Goal: Task Accomplishment & Management: Use online tool/utility

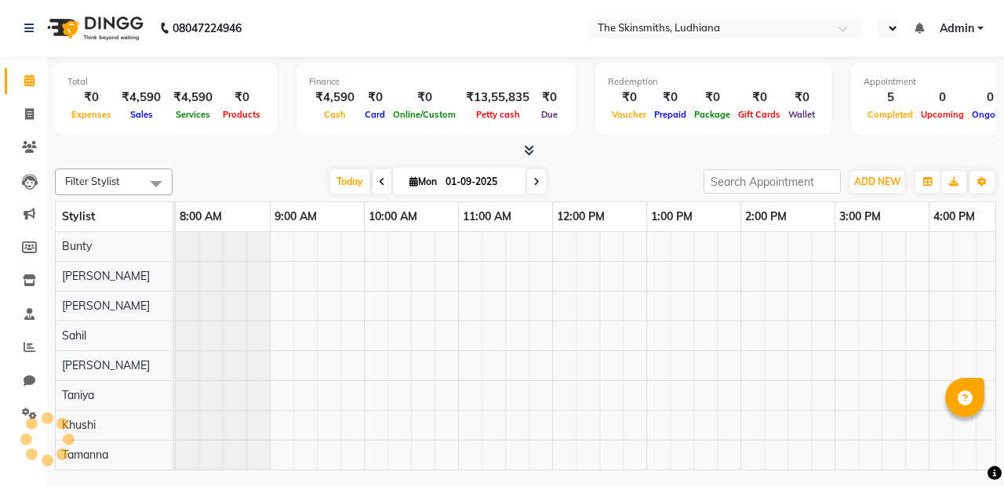
select select "en"
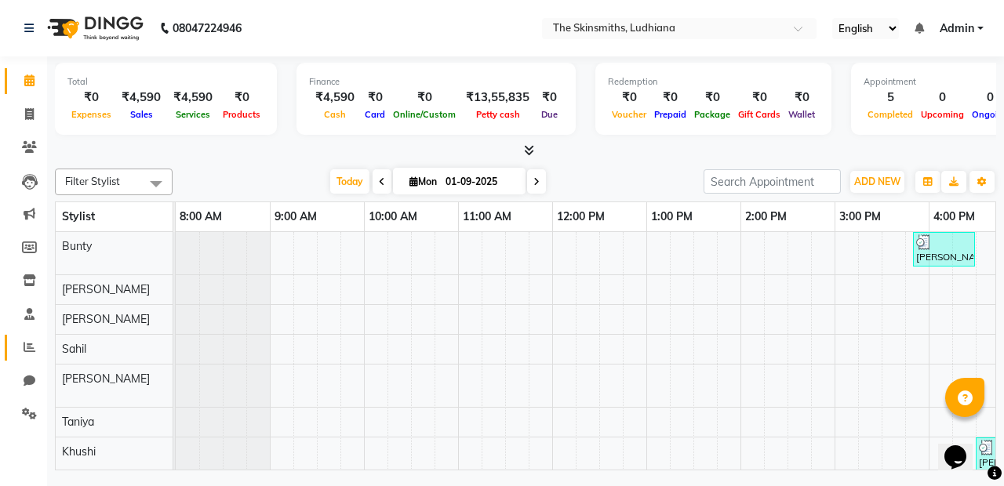
click at [37, 355] on span at bounding box center [29, 348] width 27 height 18
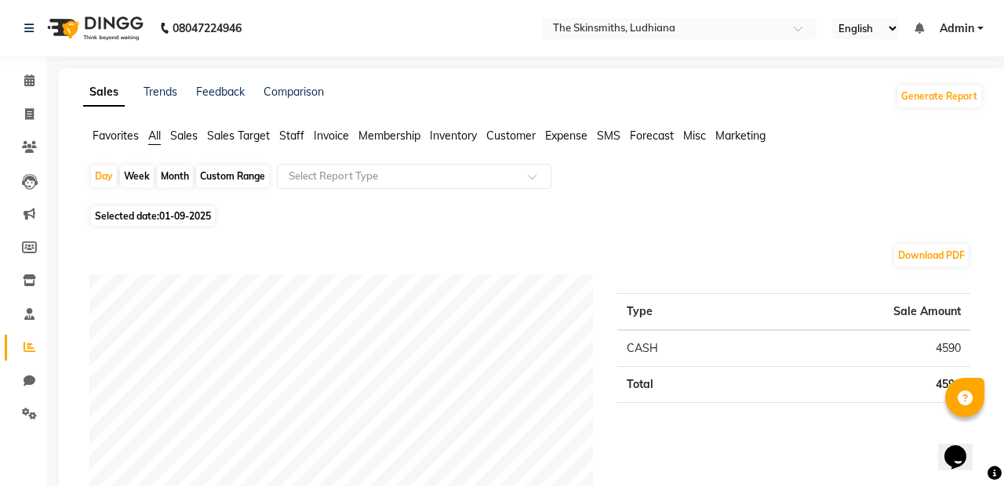
click at [289, 138] on span "Staff" at bounding box center [291, 136] width 25 height 14
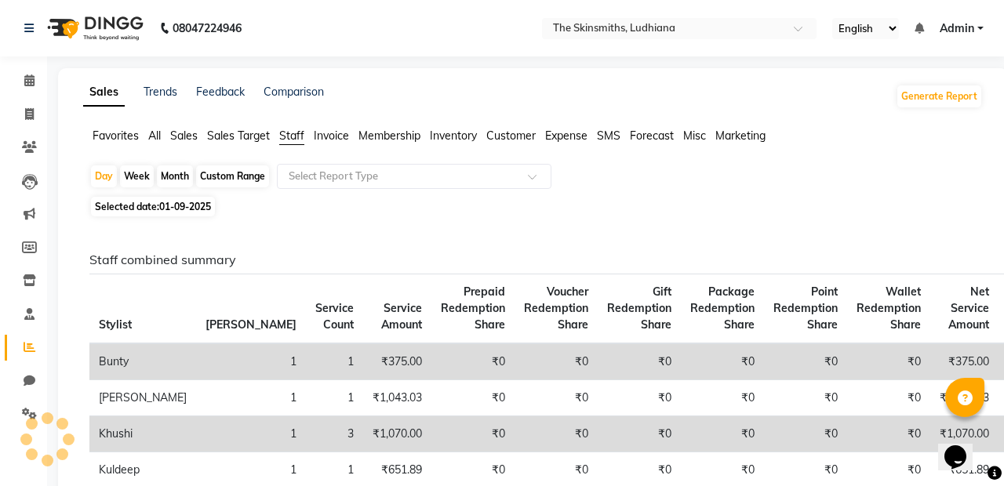
click at [247, 173] on div "Custom Range" at bounding box center [232, 177] width 73 height 22
select select "9"
select select "2025"
click at [243, 181] on div "Custom Range" at bounding box center [232, 177] width 73 height 22
select select "9"
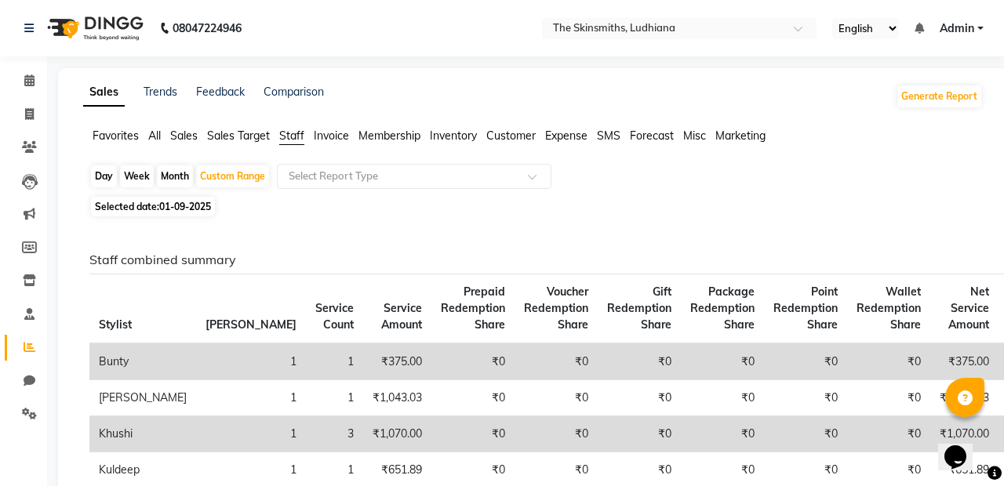
select select "2025"
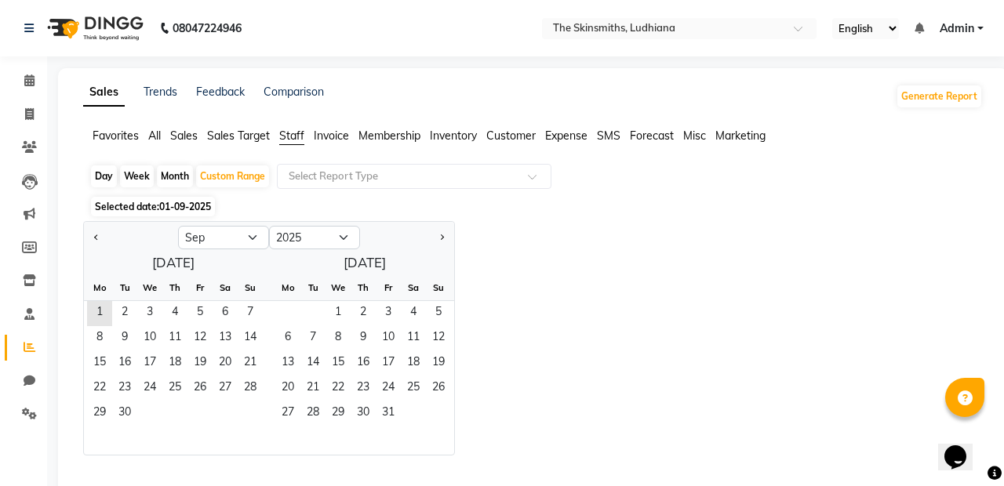
click at [101, 309] on span "1" at bounding box center [99, 313] width 25 height 25
click at [128, 413] on span "30" at bounding box center [124, 414] width 25 height 25
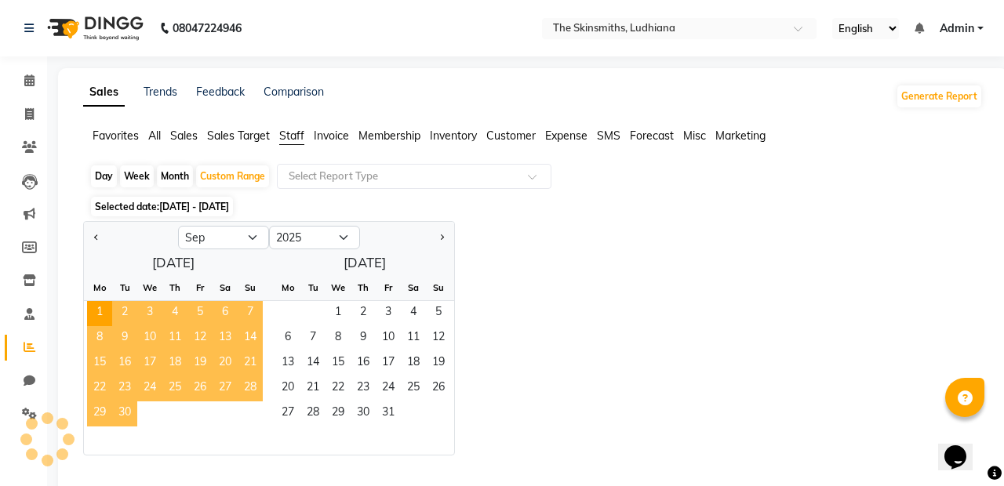
click at [423, 171] on input "text" at bounding box center [399, 177] width 226 height 16
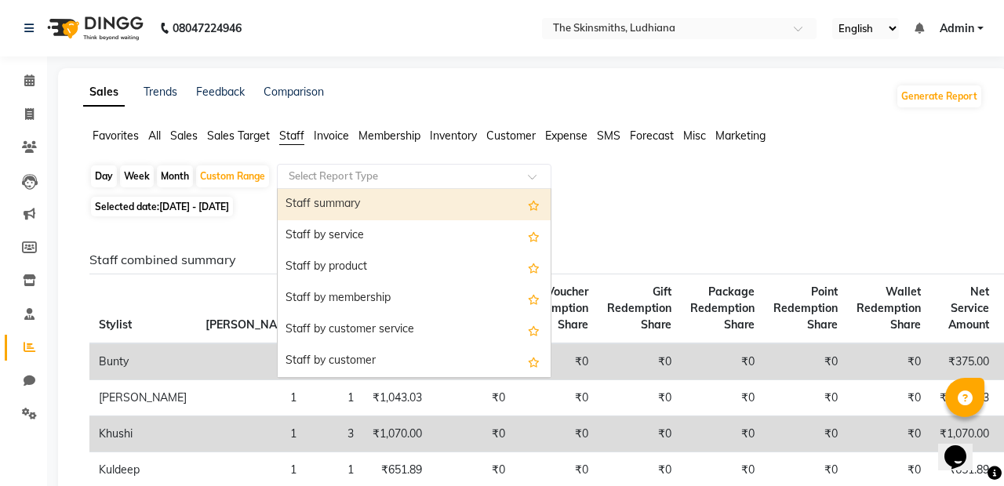
click at [229, 179] on div "Custom Range" at bounding box center [232, 177] width 73 height 22
select select "9"
select select "2025"
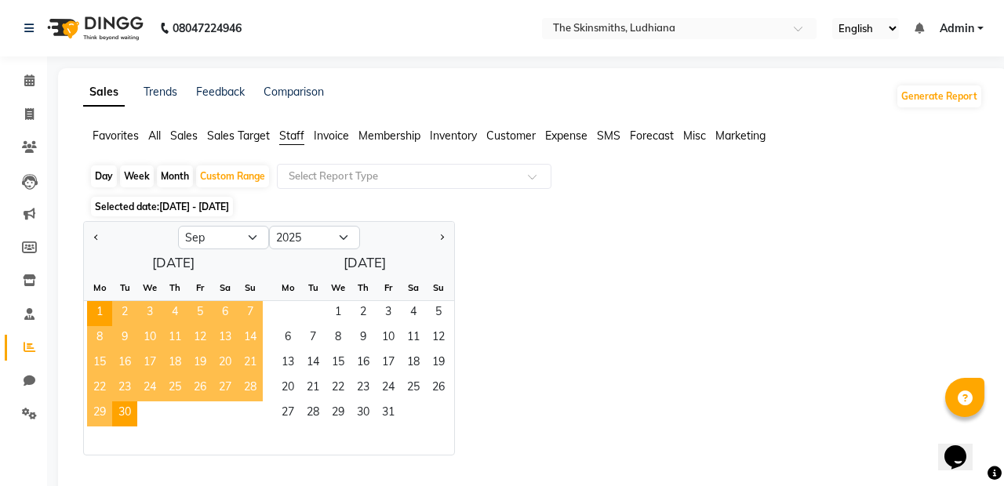
click at [96, 232] on button "Previous month" at bounding box center [96, 237] width 13 height 25
select select "8"
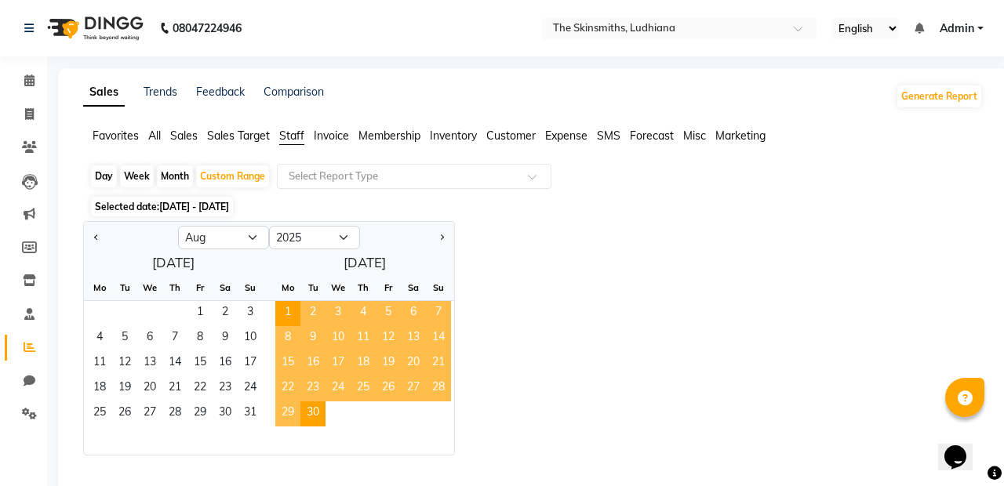
click at [197, 309] on span "1" at bounding box center [200, 313] width 25 height 25
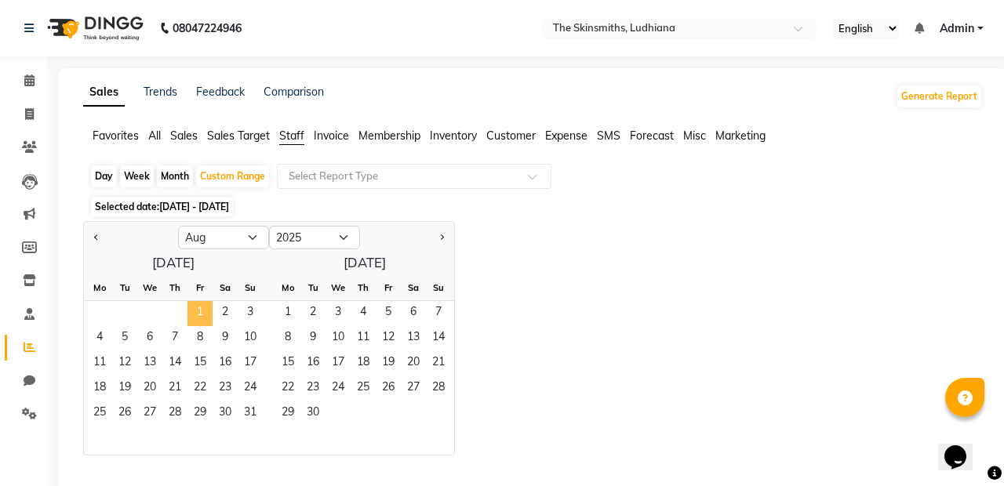
click at [249, 419] on span "31" at bounding box center [250, 414] width 25 height 25
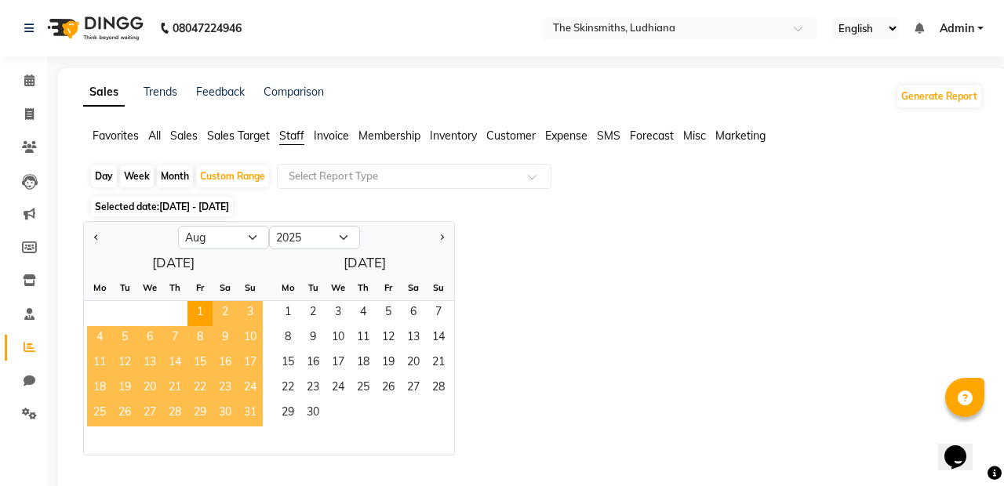
click at [362, 177] on input "text" at bounding box center [399, 177] width 226 height 16
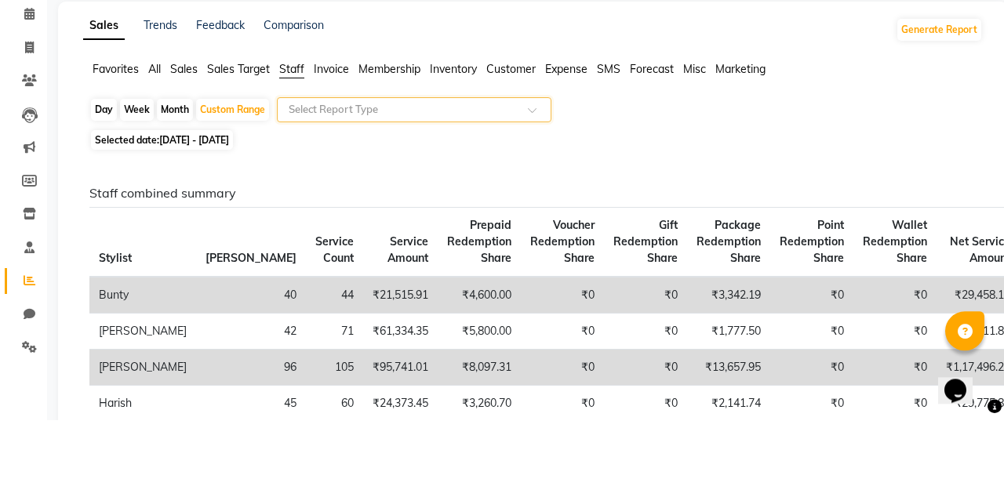
click at [544, 165] on div "Select Report Type" at bounding box center [414, 176] width 275 height 25
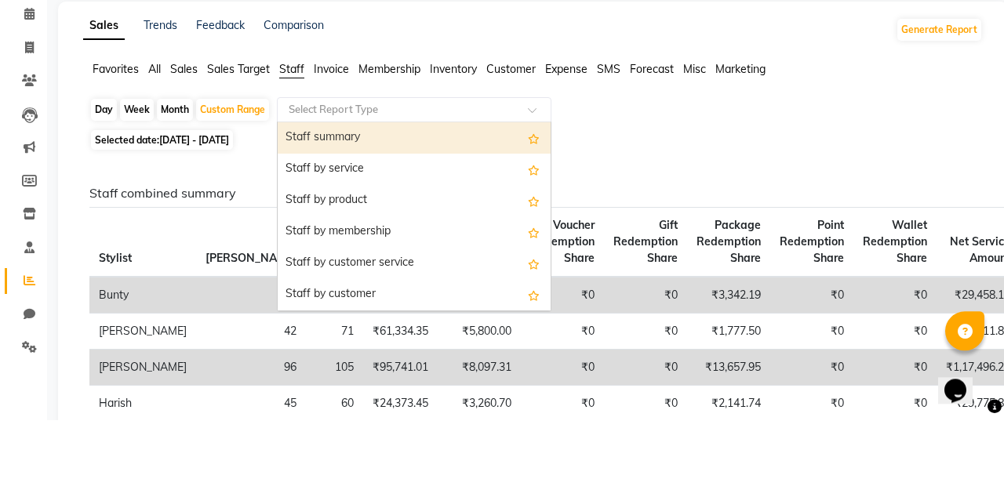
click at [454, 206] on div "Staff summary" at bounding box center [414, 204] width 273 height 31
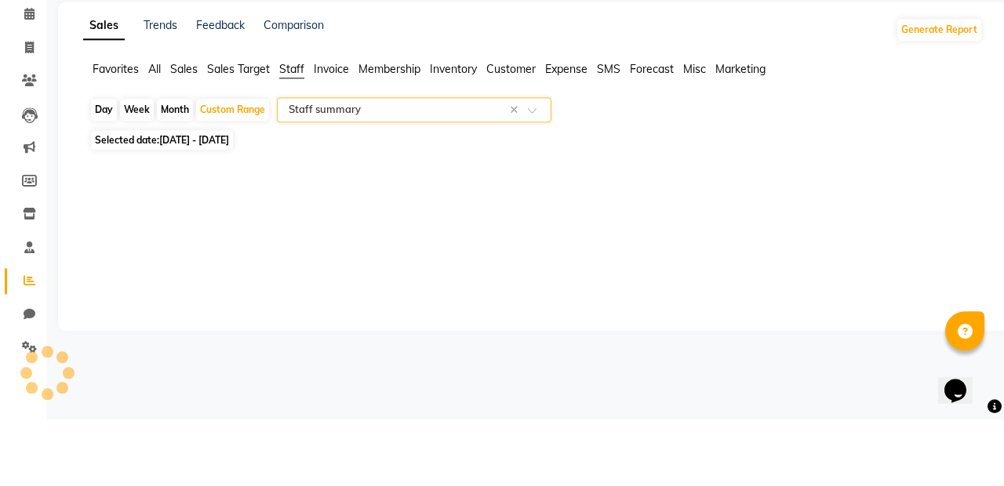
select select "full_report"
select select "csv"
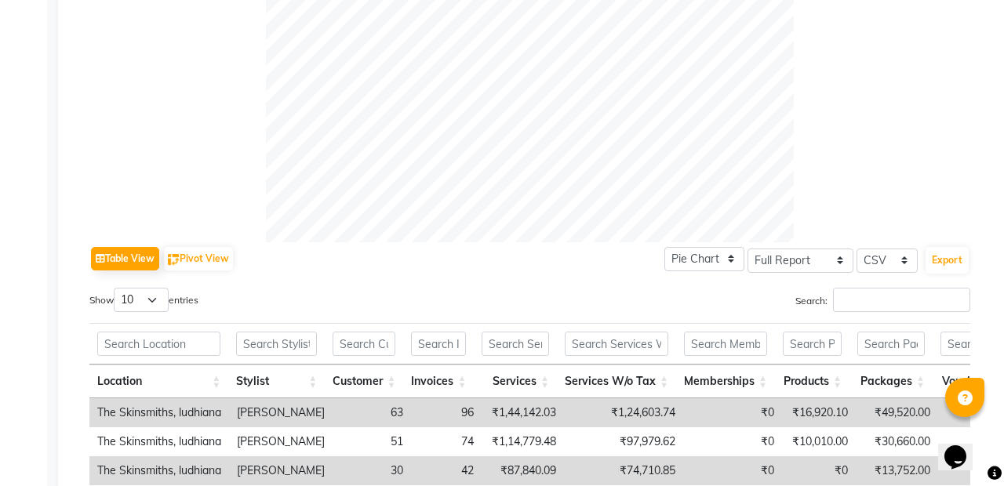
scroll to position [563, 0]
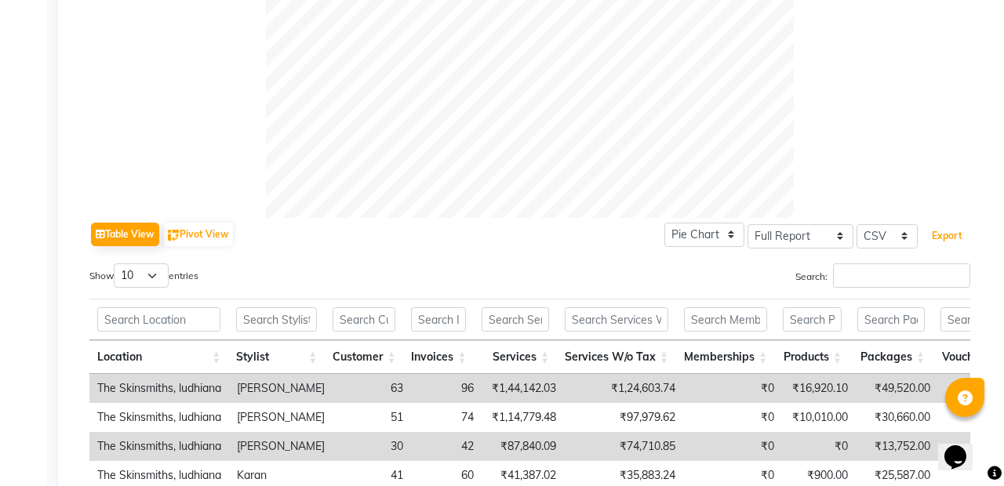
click at [951, 238] on button "Export" at bounding box center [947, 236] width 43 height 27
